Goal: Check status: Check status

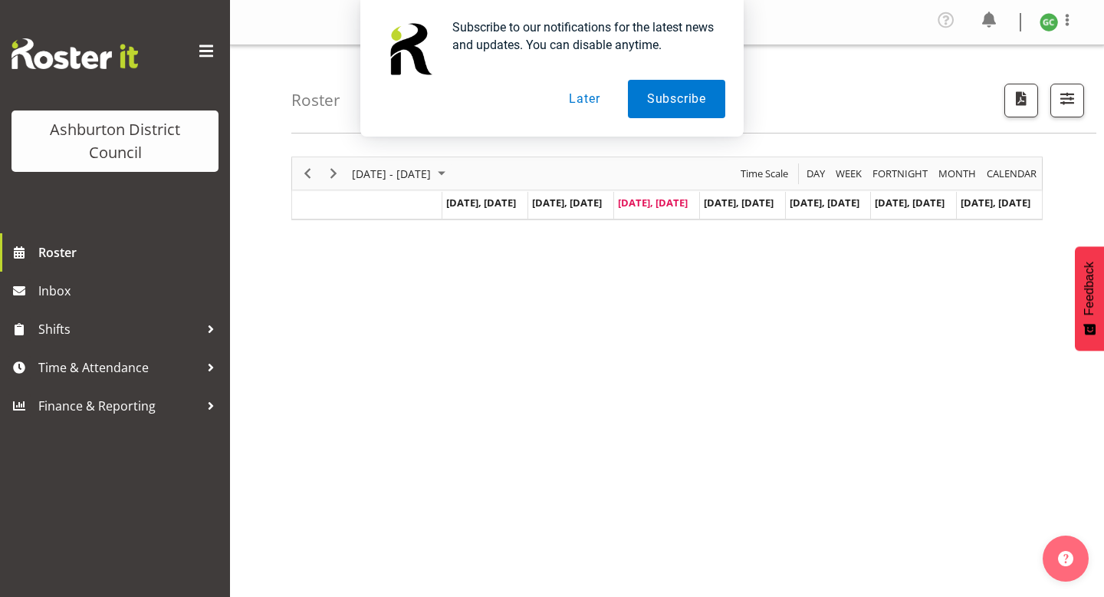
click at [584, 98] on button "Later" at bounding box center [584, 99] width 69 height 38
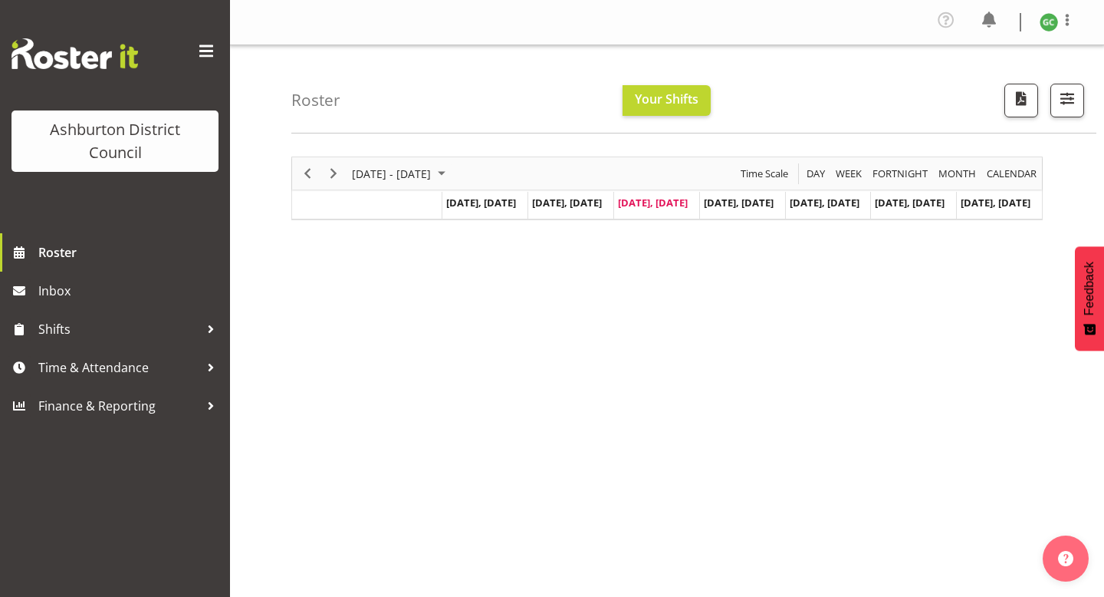
click at [345, 166] on div "Timeline Week of August 27, 2025" at bounding box center [334, 173] width 26 height 32
click at [335, 175] on span "Next" at bounding box center [333, 173] width 18 height 19
click at [340, 170] on span "Next" at bounding box center [333, 173] width 18 height 19
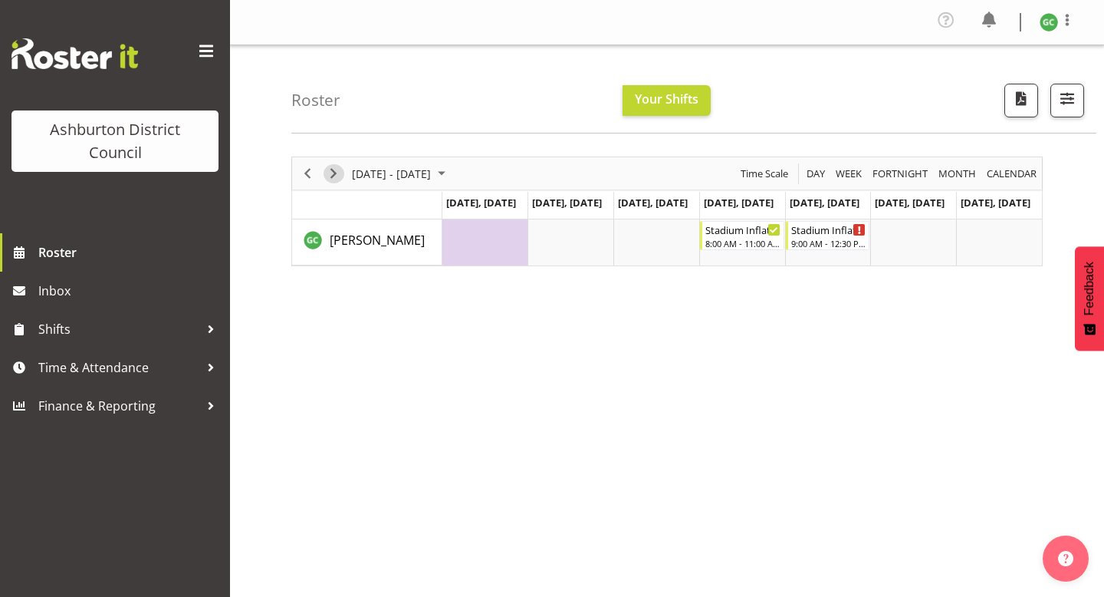
click at [335, 176] on span "Next" at bounding box center [333, 173] width 18 height 19
click at [505, 245] on div "7:30 AM - 3:30 PM" at bounding box center [487, 242] width 76 height 12
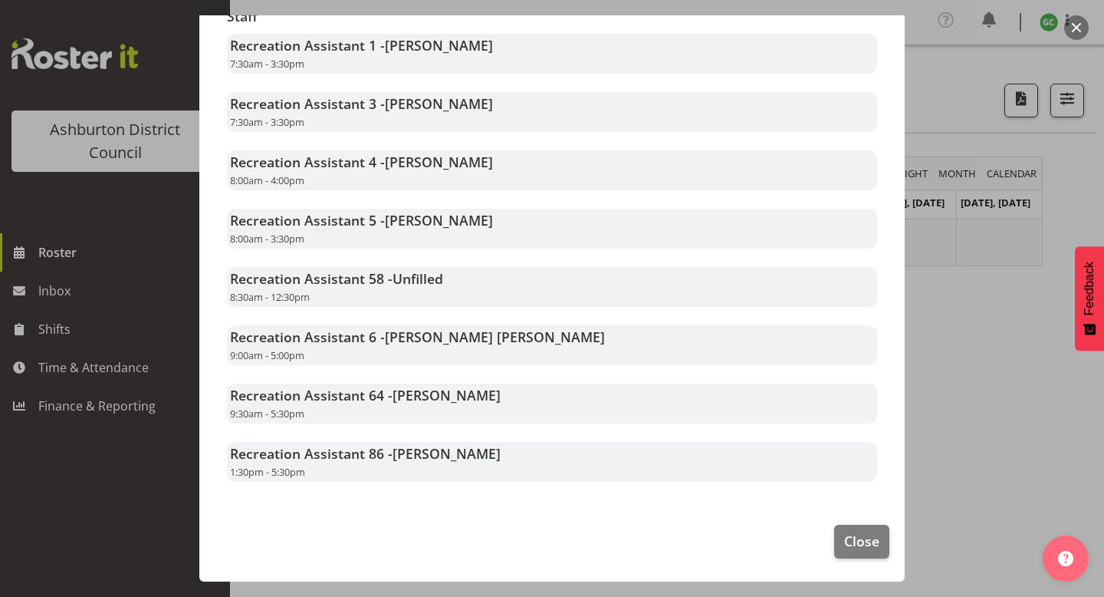
scroll to position [318, 0]
click at [833, 535] on footer "Close" at bounding box center [552, 546] width 706 height 72
click at [850, 547] on span "Close" at bounding box center [861, 542] width 35 height 20
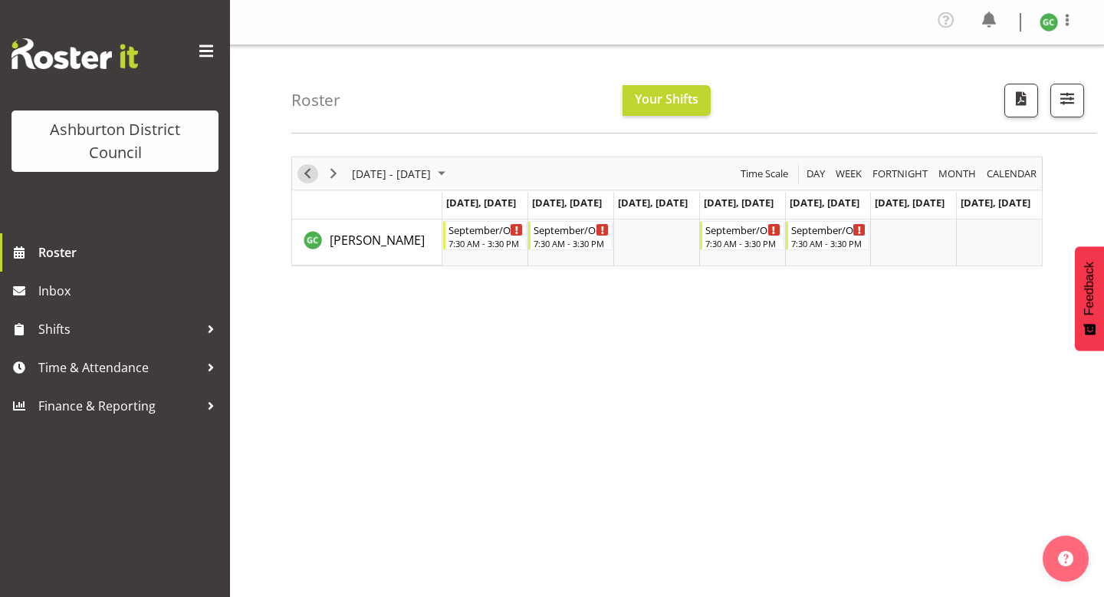
click at [298, 172] on span "Previous" at bounding box center [307, 173] width 18 height 19
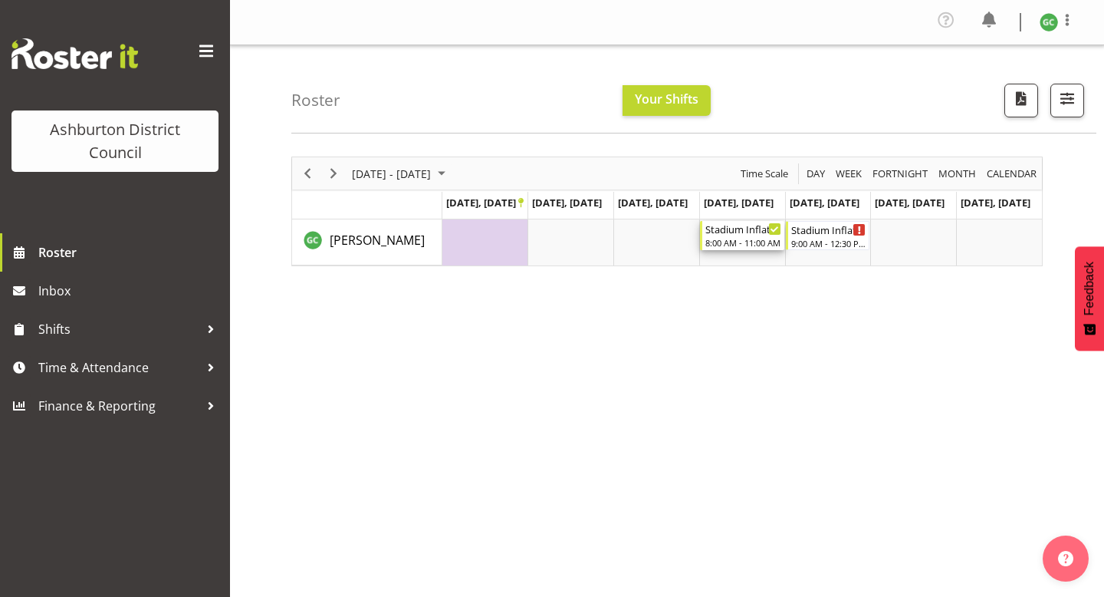
click at [746, 235] on div "Stadium Inflatable Set-up" at bounding box center [744, 228] width 76 height 15
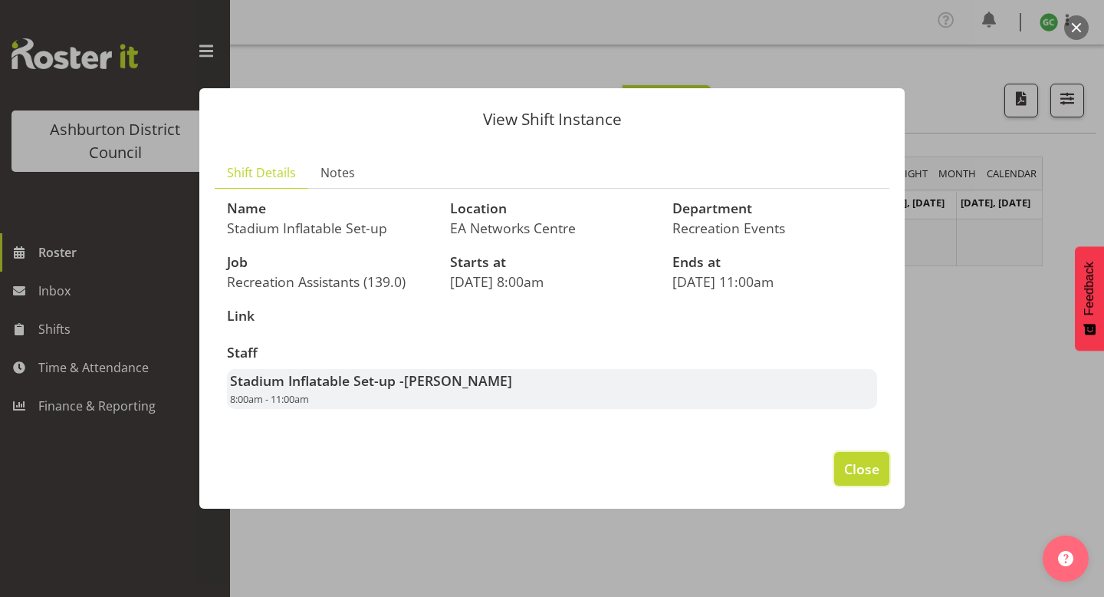
click at [859, 467] on span "Close" at bounding box center [861, 469] width 35 height 20
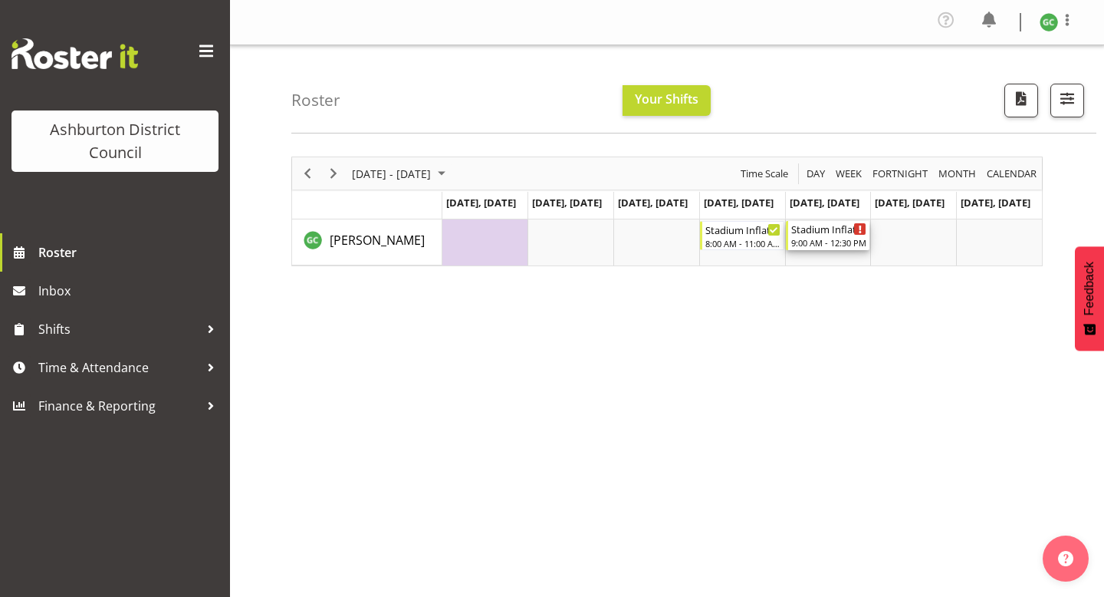
click at [822, 233] on div "Stadium Inflatable" at bounding box center [830, 228] width 76 height 15
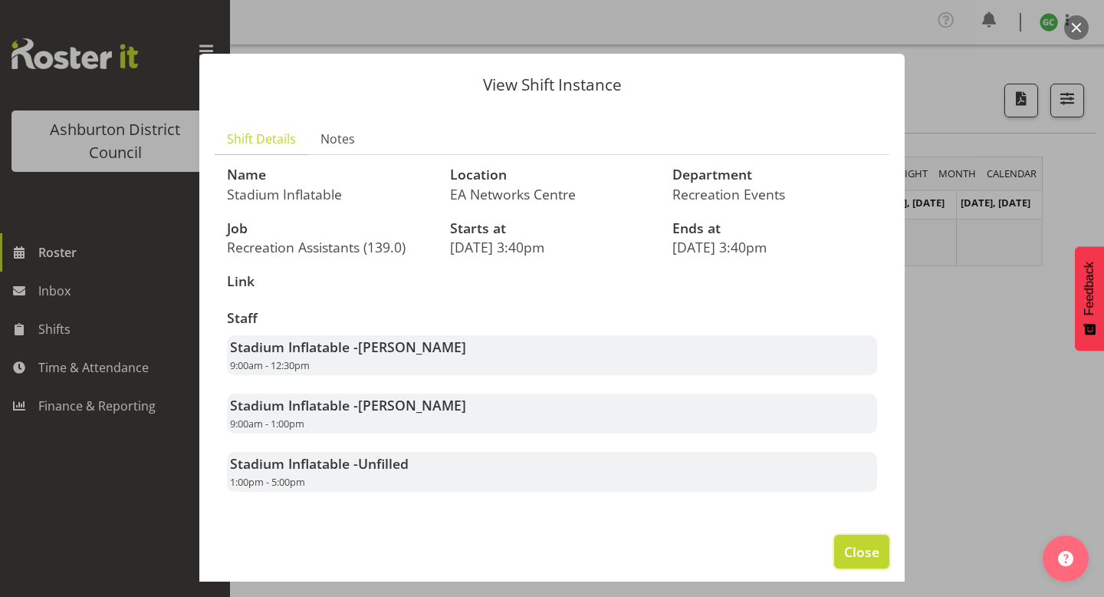
click at [854, 545] on span "Close" at bounding box center [861, 551] width 35 height 20
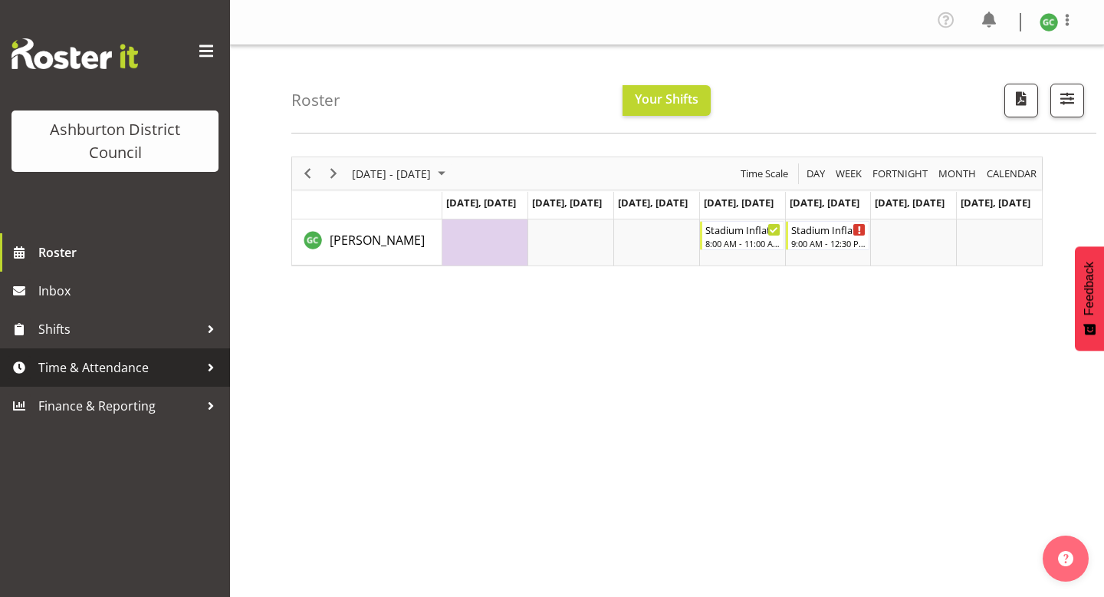
click at [190, 367] on span "Time & Attendance" at bounding box center [118, 367] width 161 height 23
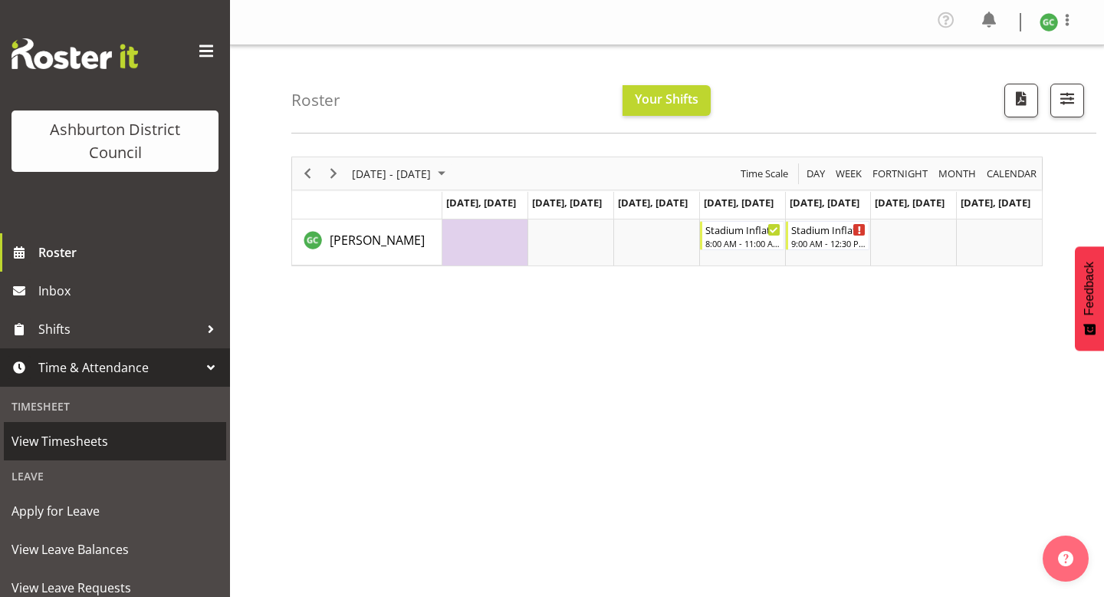
click at [137, 435] on span "View Timesheets" at bounding box center [115, 441] width 207 height 23
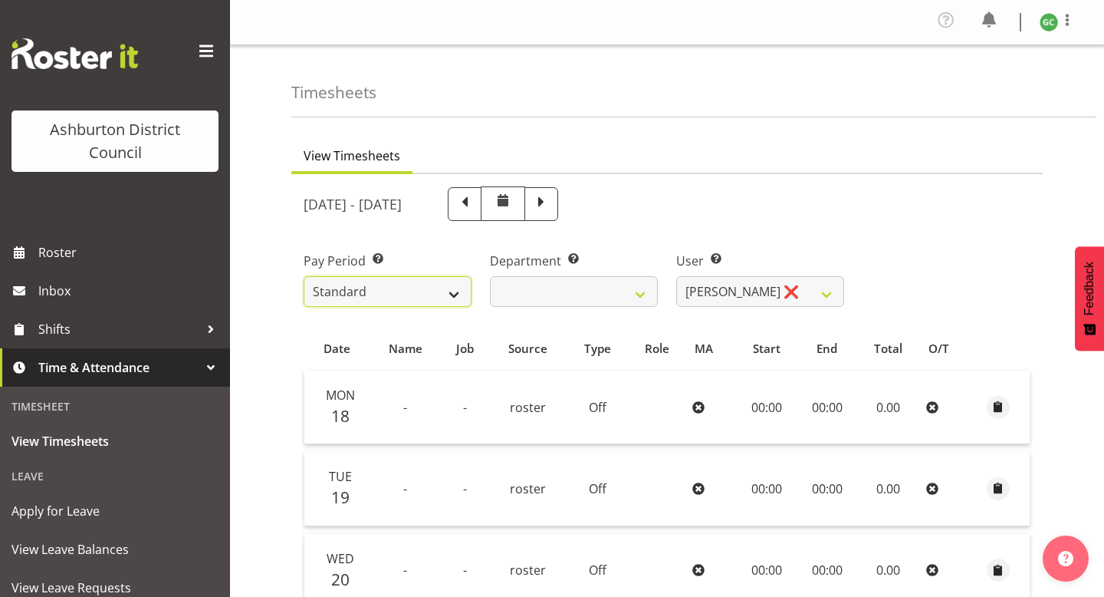
click at [398, 287] on select "Standard" at bounding box center [388, 291] width 168 height 31
click at [304, 276] on select "Standard" at bounding box center [388, 291] width 168 height 31
click at [512, 200] on span at bounding box center [503, 200] width 18 height 18
click at [475, 205] on span at bounding box center [465, 203] width 20 height 20
select select
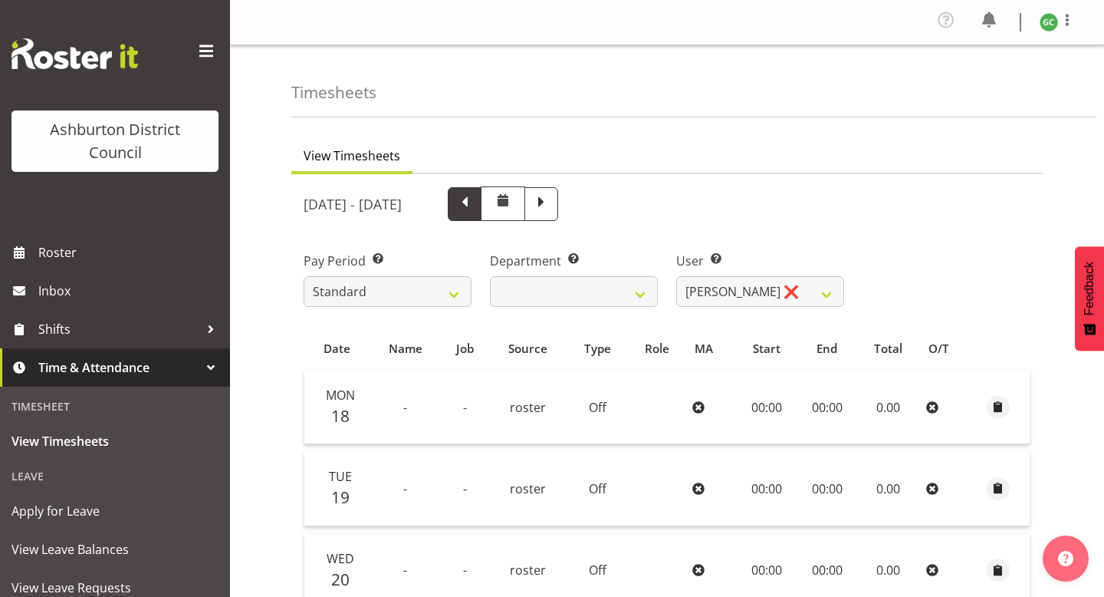
select select
click at [0, 0] on div at bounding box center [0, 0] width 0 height 0
click at [475, 210] on span at bounding box center [465, 203] width 20 height 20
select select
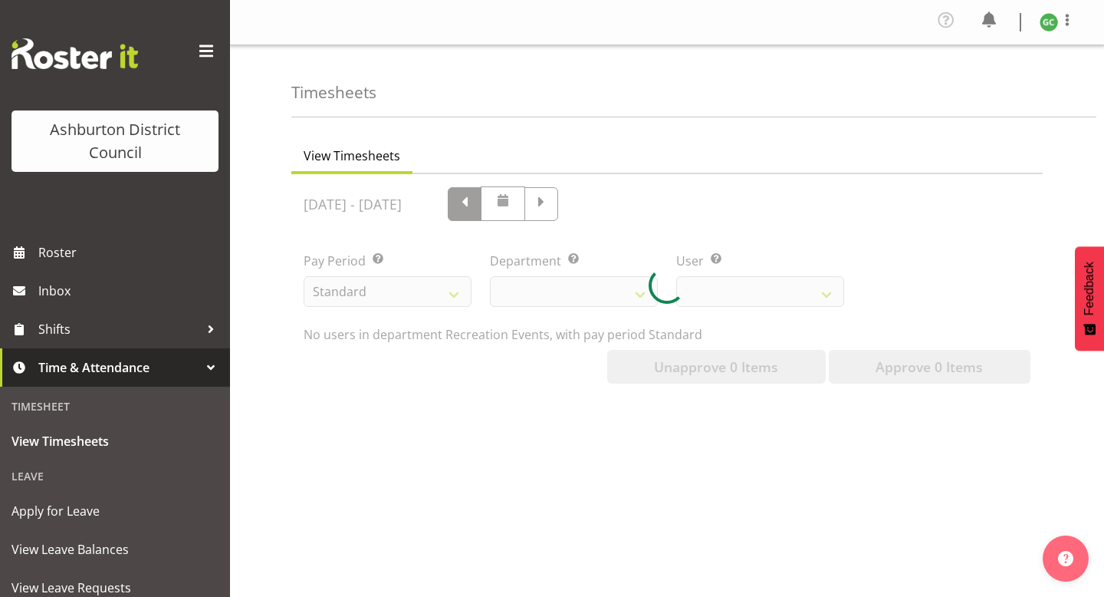
click at [566, 210] on div at bounding box center [667, 285] width 752 height 222
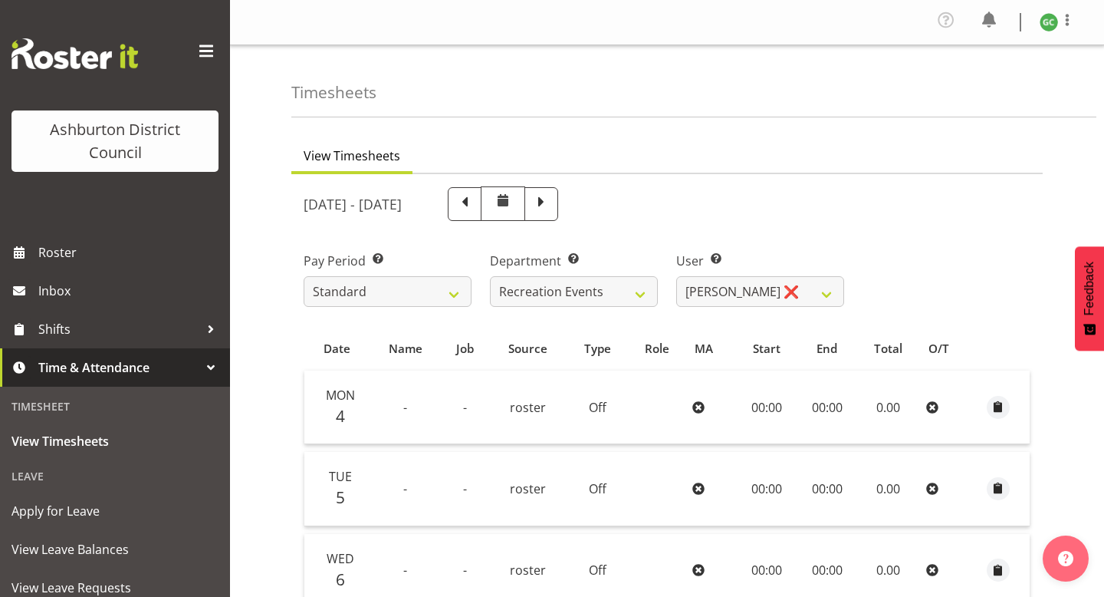
click at [475, 209] on span at bounding box center [465, 203] width 20 height 20
select select
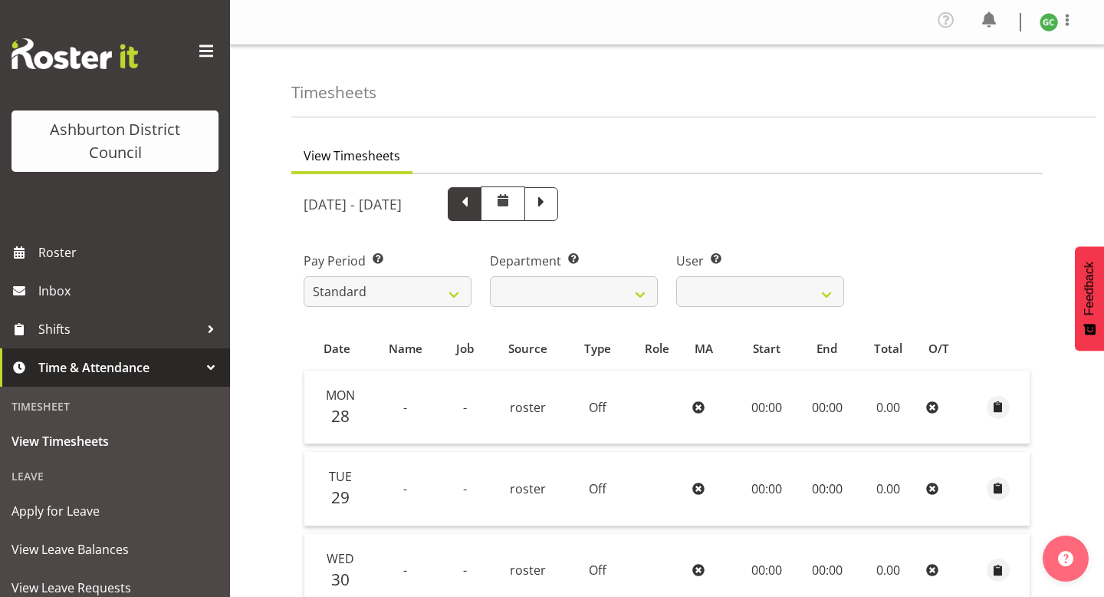
click at [475, 209] on span at bounding box center [465, 203] width 20 height 20
select select
click at [482, 213] on span at bounding box center [465, 204] width 34 height 34
select select
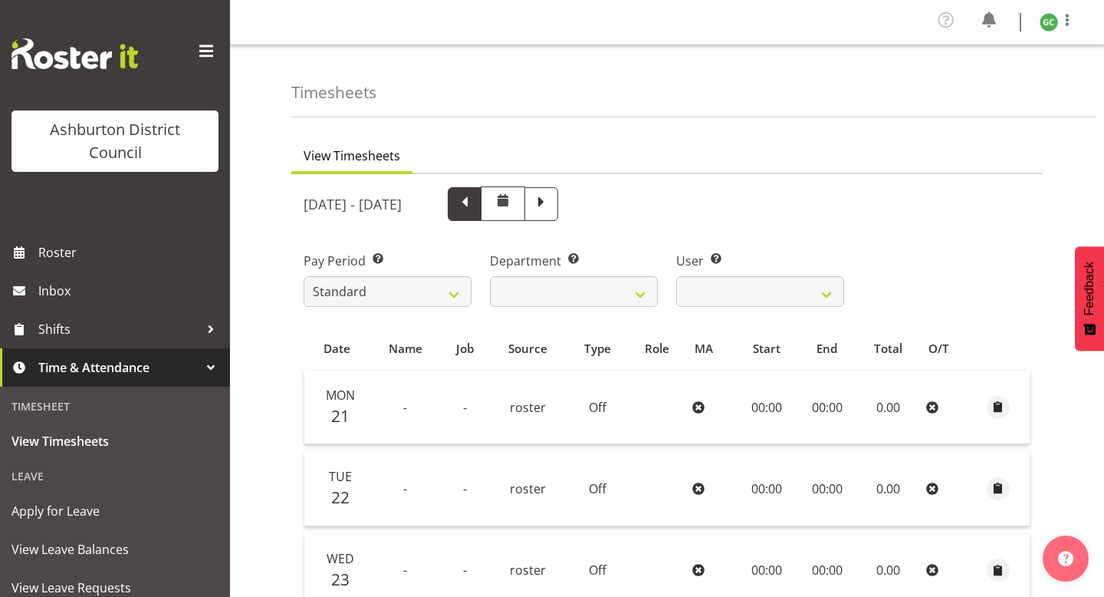
select select
